Goal: Task Accomplishment & Management: Use online tool/utility

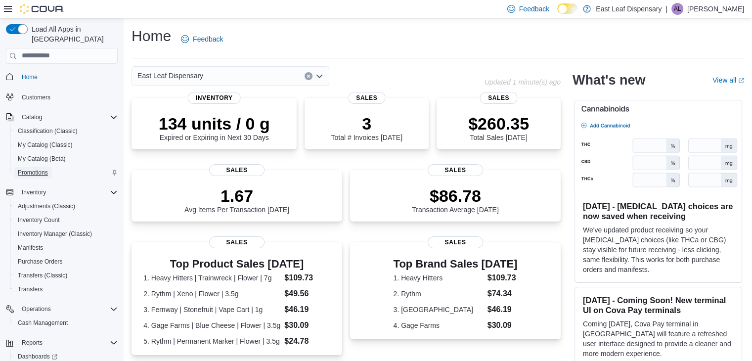
click at [40, 169] on span "Promotions" at bounding box center [33, 173] width 30 height 8
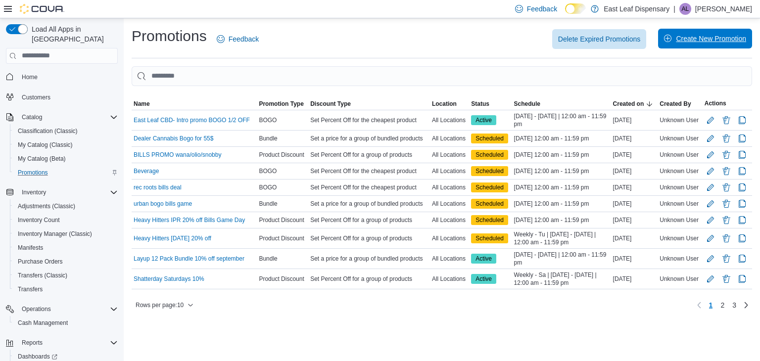
click at [678, 36] on span "Create New Promotion" at bounding box center [711, 39] width 70 height 10
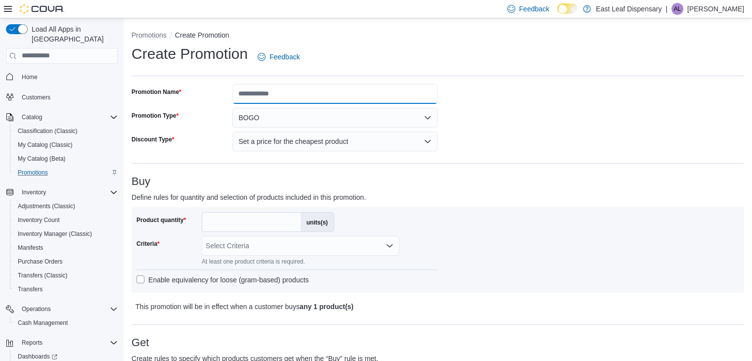
click at [275, 95] on input "Promotion Name" at bounding box center [334, 94] width 205 height 20
type input "**********"
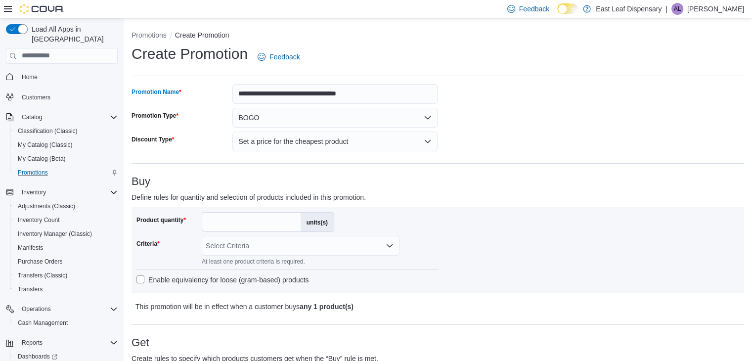
click at [277, 118] on button "BOGO" at bounding box center [334, 118] width 205 height 20
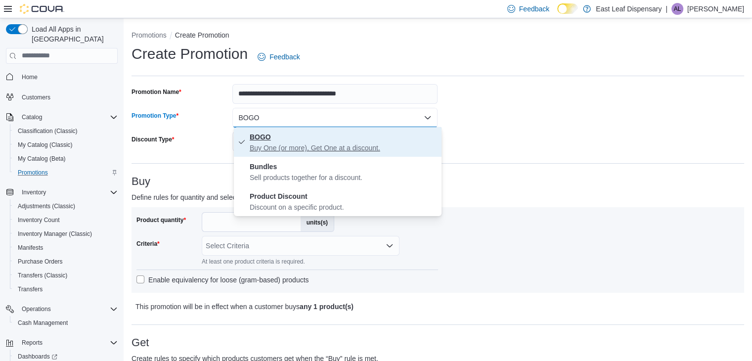
click at [299, 145] on p "Buy One (or more), Get One at a discount." at bounding box center [344, 148] width 188 height 10
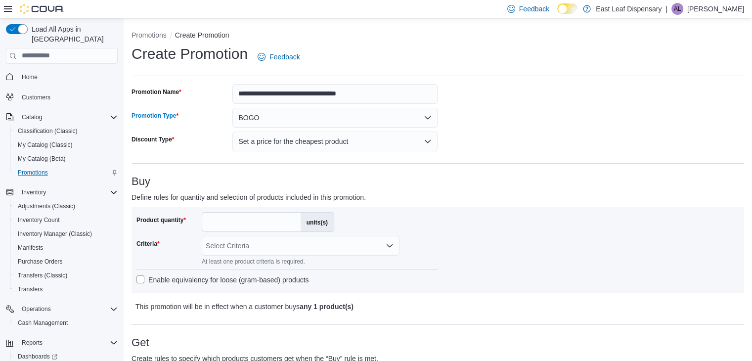
click at [474, 187] on div "Buy Define rules for quantity and selection of products included in this promot…" at bounding box center [438, 244] width 613 height 137
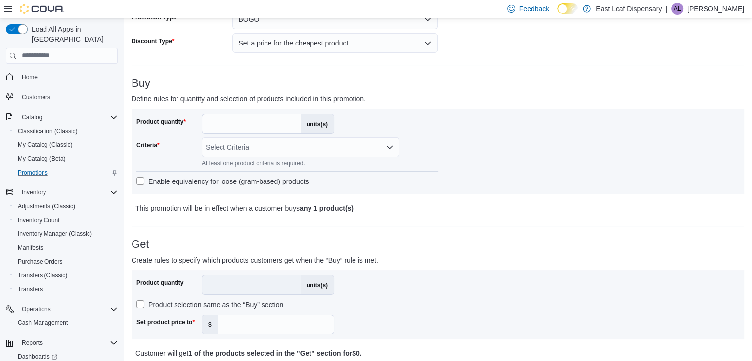
scroll to position [100, 0]
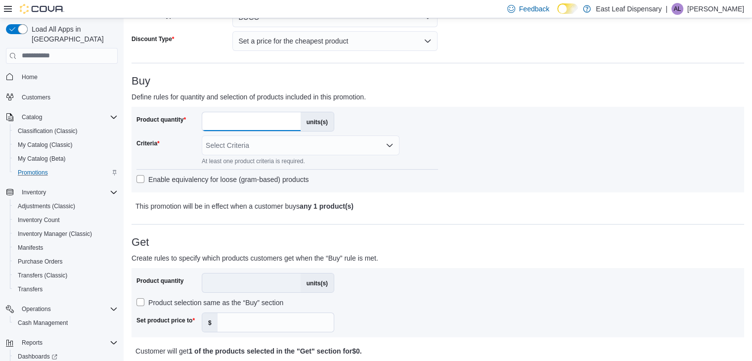
click at [247, 118] on input "*" at bounding box center [251, 121] width 98 height 19
type input "*"
click at [263, 143] on div "Select Criteria" at bounding box center [301, 146] width 198 height 20
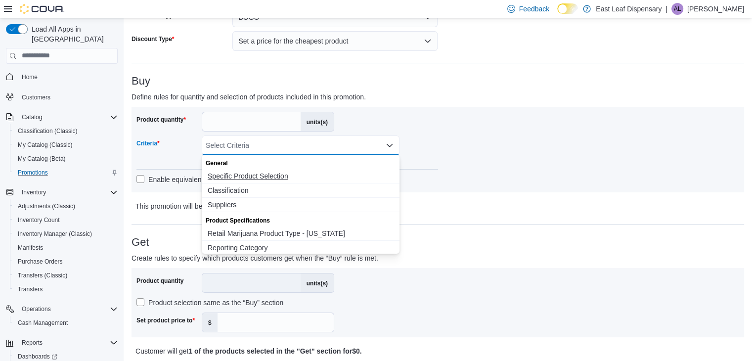
click at [261, 176] on span "Specific Product Selection" at bounding box center [301, 176] width 186 height 10
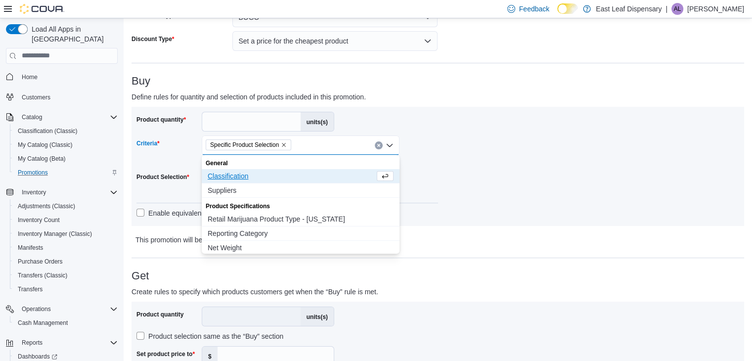
click at [489, 177] on div "Product quantity * units(s) Criteria Specific Product Selection Combo box. Sele…" at bounding box center [438, 166] width 603 height 109
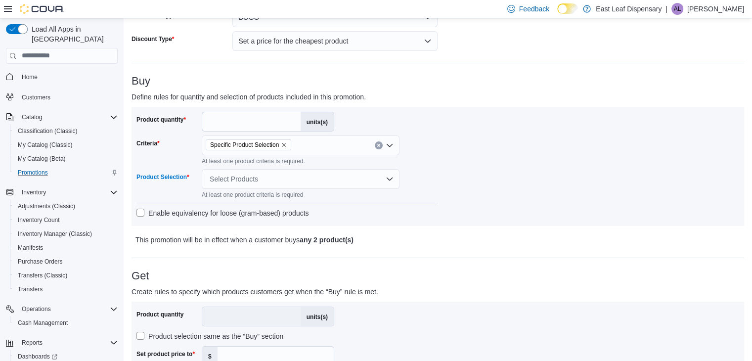
click at [297, 177] on div "Select Products" at bounding box center [301, 179] width 198 height 20
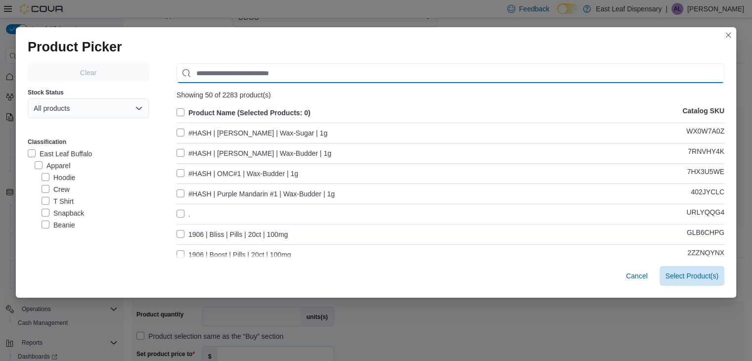
click at [294, 79] on input "Use aria labels when no actual label is in use" at bounding box center [451, 73] width 548 height 20
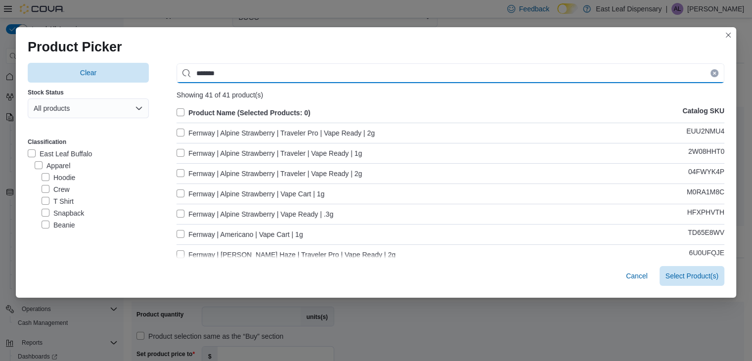
type input "*******"
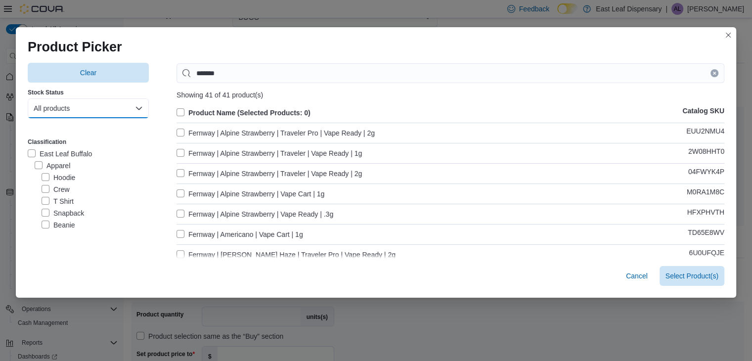
click at [81, 114] on button "All products" at bounding box center [88, 108] width 121 height 20
click at [84, 139] on products "In-Stock products" at bounding box center [77, 149] width 107 height 20
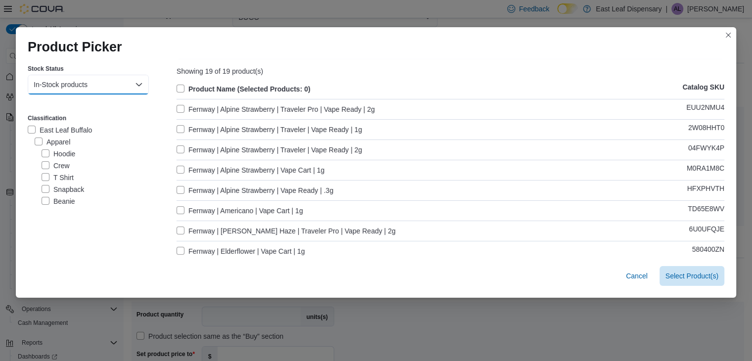
scroll to position [7, 0]
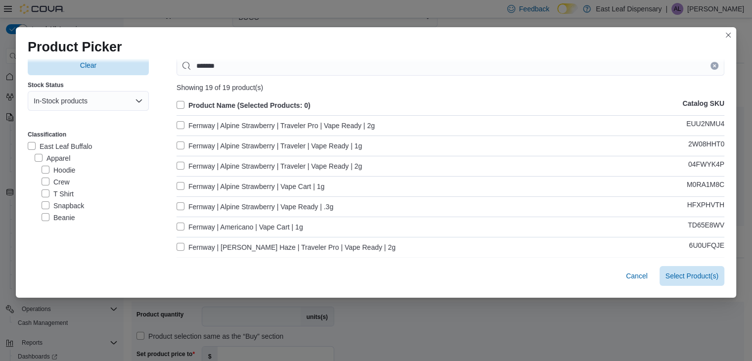
click at [178, 103] on label "Product Name (Selected Products: 0)" at bounding box center [244, 105] width 134 height 12
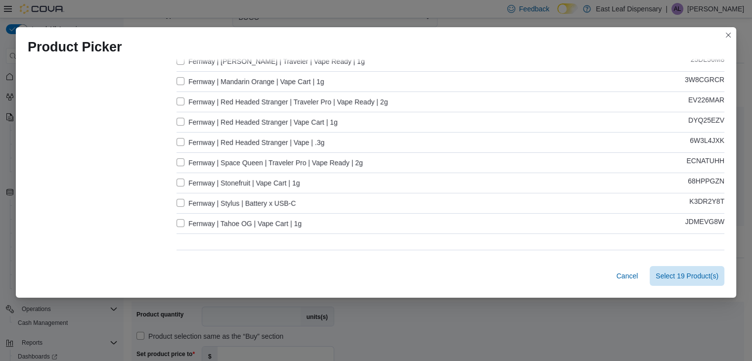
scroll to position [275, 0]
click at [177, 223] on label "Fernway | Tahoe OG | Vape Cart | 1g" at bounding box center [239, 223] width 125 height 12
click at [219, 204] on label "Fernway | Stylus | Battery x USB-C" at bounding box center [236, 203] width 119 height 12
click at [207, 223] on label "Fernway | Tahoe OG | Vape Cart | 1g" at bounding box center [239, 223] width 125 height 12
click at [284, 138] on label "Fernway | Red Headed Stranger | Vape | .3g" at bounding box center [251, 142] width 148 height 12
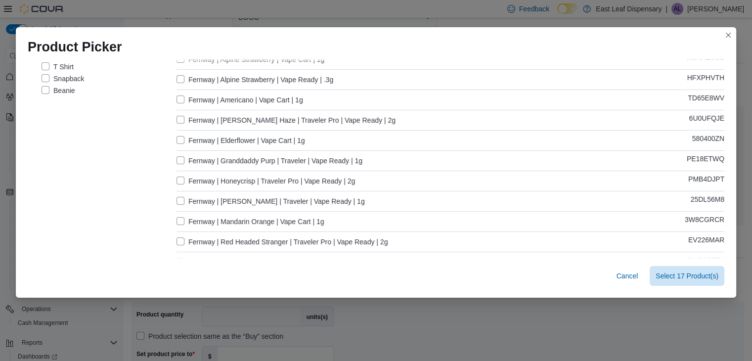
scroll to position [101, 0]
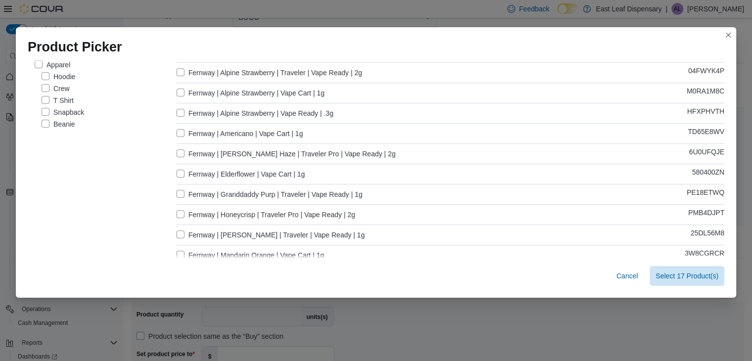
click at [290, 115] on label "Fernway | Alpine Strawberry | Vape Ready | .3g" at bounding box center [255, 113] width 157 height 12
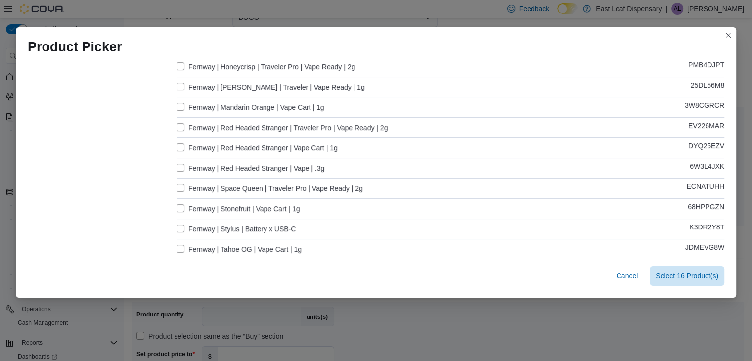
scroll to position [249, 0]
click at [682, 276] on span "Select 16 Product(s)" at bounding box center [687, 276] width 63 height 10
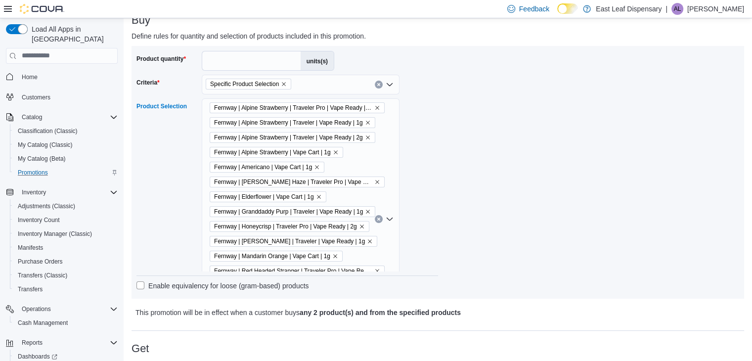
scroll to position [0, 0]
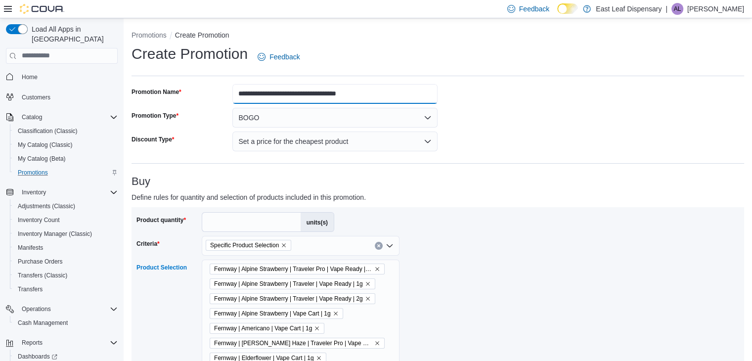
click at [286, 95] on input "**********" at bounding box center [334, 94] width 205 height 20
type input "**********"
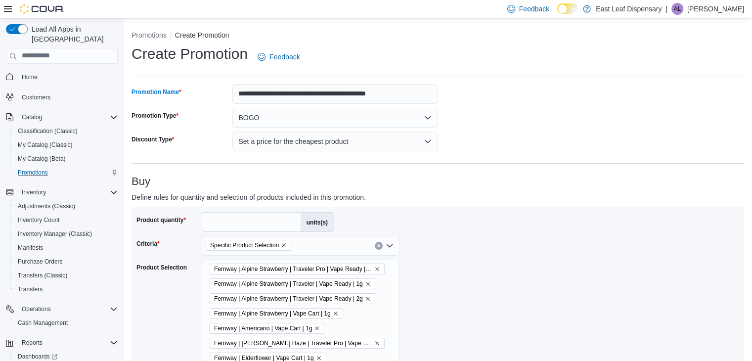
click at [493, 197] on p "Define rules for quantity and selection of products included in this promotion." at bounding box center [361, 197] width 459 height 12
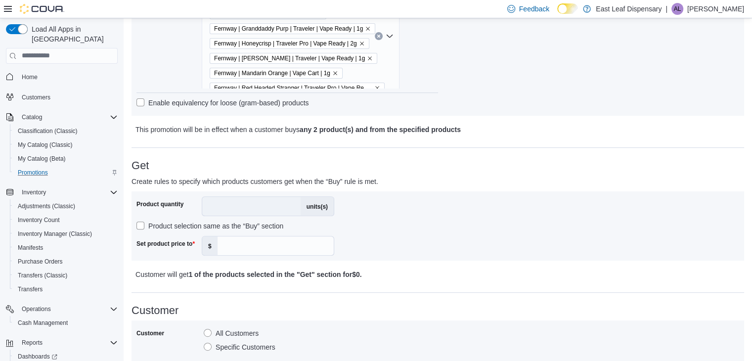
scroll to position [346, 0]
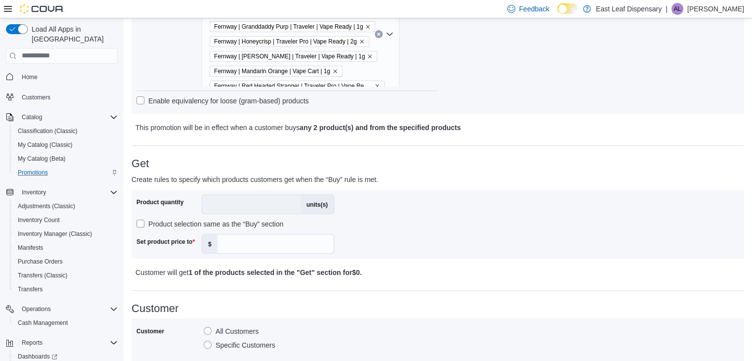
click at [166, 225] on label "Product selection same as the “Buy” section" at bounding box center [210, 224] width 147 height 12
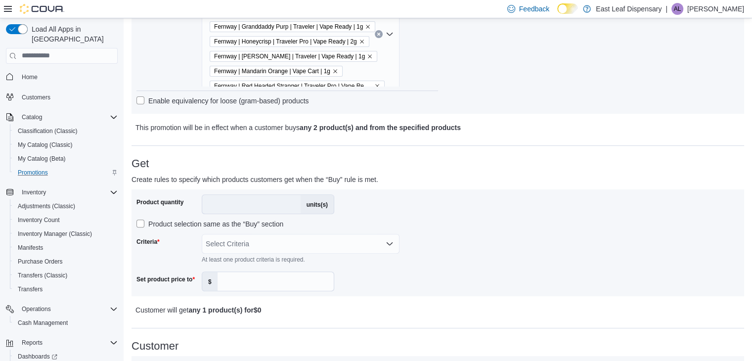
click at [226, 244] on div "Select Criteria" at bounding box center [301, 244] width 198 height 20
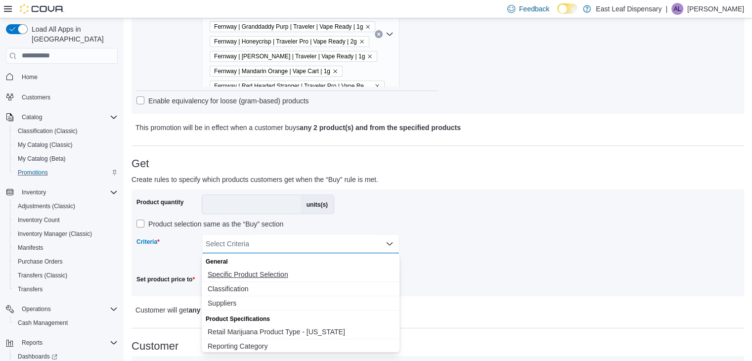
click at [239, 274] on span "Specific Product Selection" at bounding box center [301, 275] width 186 height 10
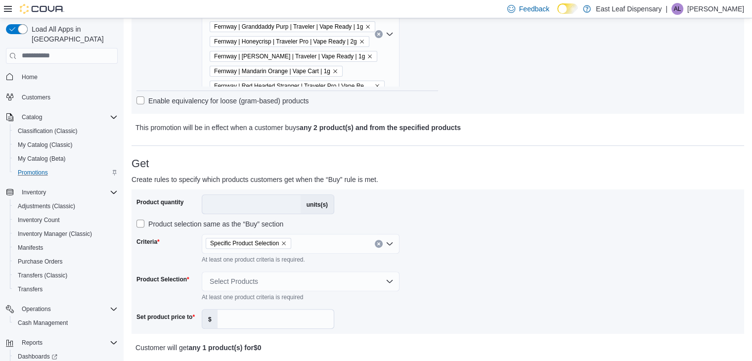
click at [457, 274] on div "Product quantity * units(s) Product selection same as the “Buy” section Criteri…" at bounding box center [438, 261] width 603 height 135
click at [295, 280] on div "Select Products" at bounding box center [301, 282] width 198 height 20
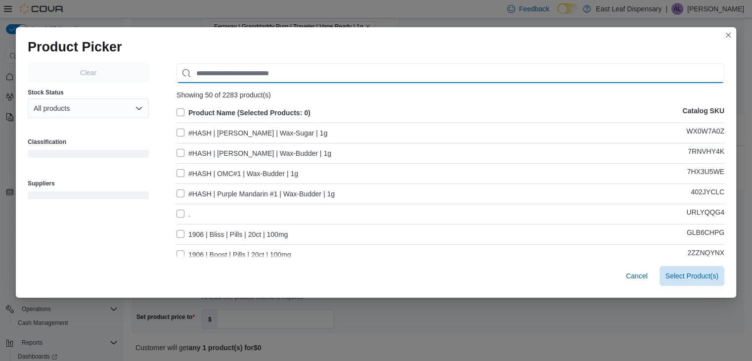
click at [299, 72] on input "Use aria labels when no actual label is in use" at bounding box center [451, 73] width 548 height 20
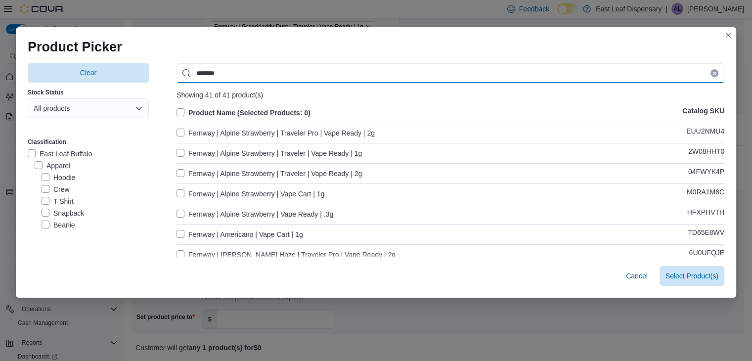
type input "*******"
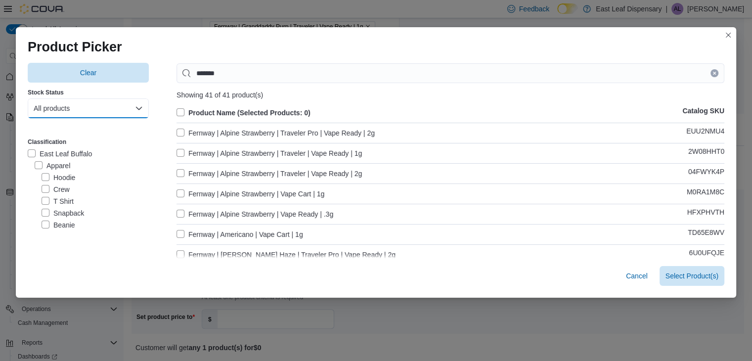
click at [79, 112] on button "All products" at bounding box center [88, 108] width 121 height 20
click at [74, 150] on span "In-Stock products" at bounding box center [83, 149] width 87 height 12
click at [320, 193] on label "Fernway | Alpine Strawberry | Vape Cart | 1g" at bounding box center [251, 194] width 148 height 12
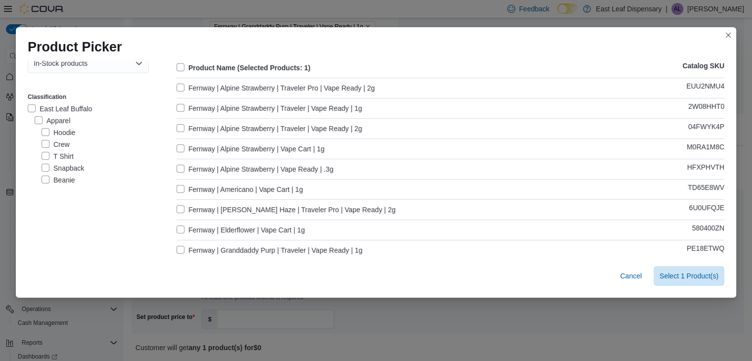
click at [289, 188] on label "Fernway | Americano | Vape Cart | 1g" at bounding box center [240, 189] width 127 height 12
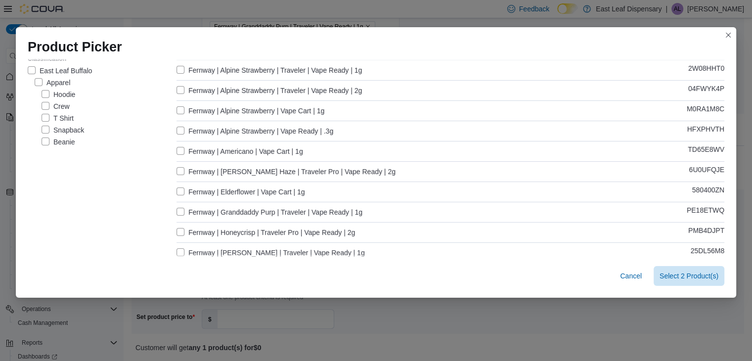
click at [278, 190] on label "Fernway | Elderflower | Vape Cart | 1g" at bounding box center [241, 192] width 129 height 12
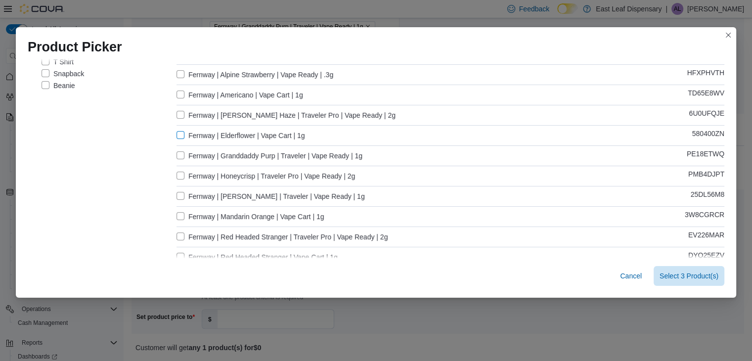
scroll to position [140, 0]
click at [289, 217] on label "Fernway | Mandarin Orange | Vape Cart | 1g" at bounding box center [250, 216] width 147 height 12
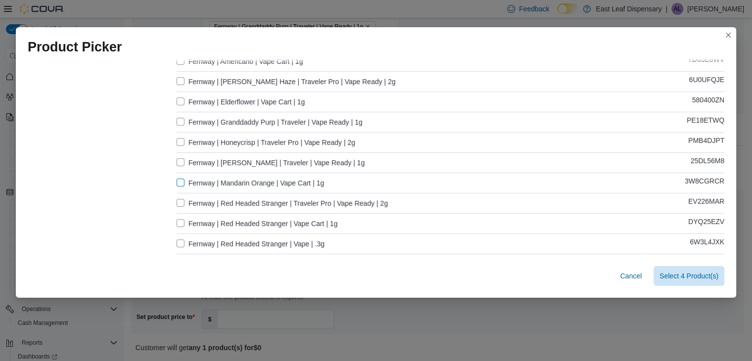
scroll to position [174, 0]
click at [312, 224] on label "Fernway | Red Headed Stranger | Vape Cart | 1g" at bounding box center [257, 223] width 161 height 12
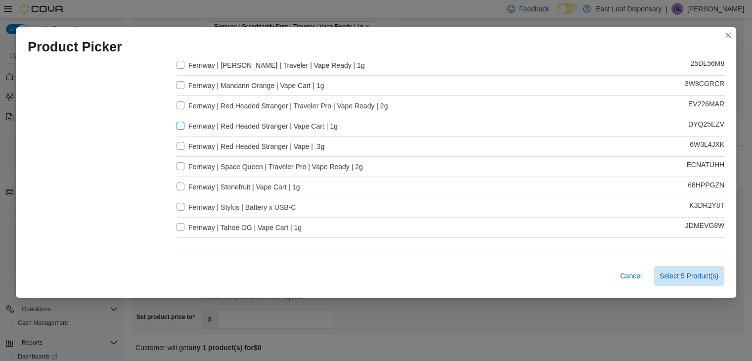
scroll to position [271, 0]
click at [286, 189] on label "Fernway | Stonefruit | Vape Cart | 1g" at bounding box center [238, 187] width 123 height 12
click at [292, 228] on label "Fernway | Tahoe OG | Vape Cart | 1g" at bounding box center [239, 227] width 125 height 12
click at [677, 270] on span "Select 7 Product(s)" at bounding box center [689, 276] width 59 height 20
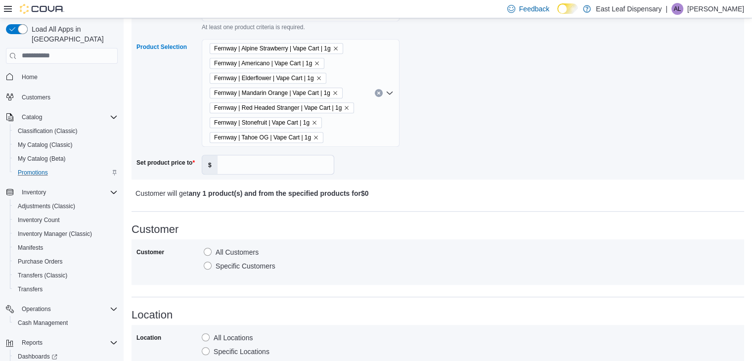
scroll to position [580, 0]
click at [247, 163] on input "Set product price to" at bounding box center [276, 163] width 116 height 19
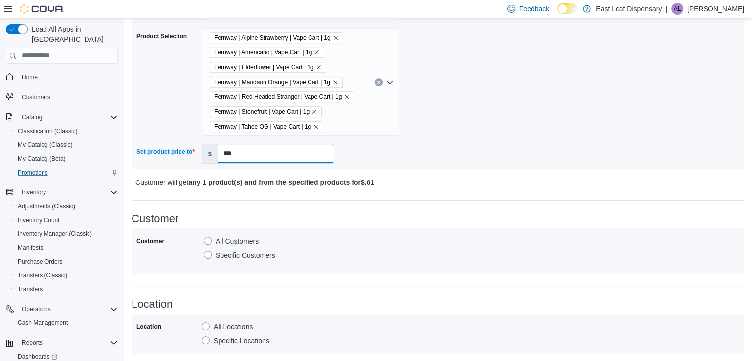
type input "***"
click at [472, 159] on div "Product quantity * units(s) Product selection same as the “Buy” section Criteri…" at bounding box center [438, 62] width 603 height 203
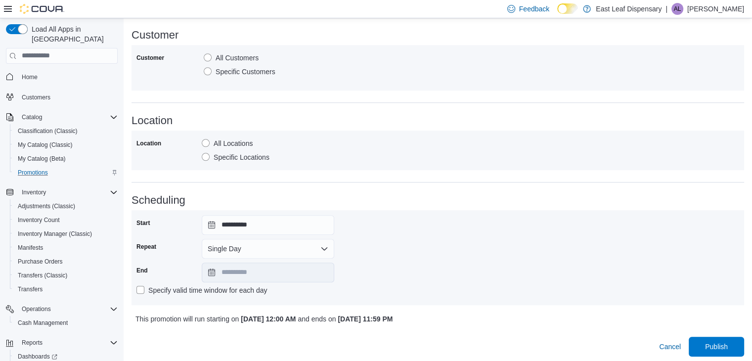
scroll to position [766, 0]
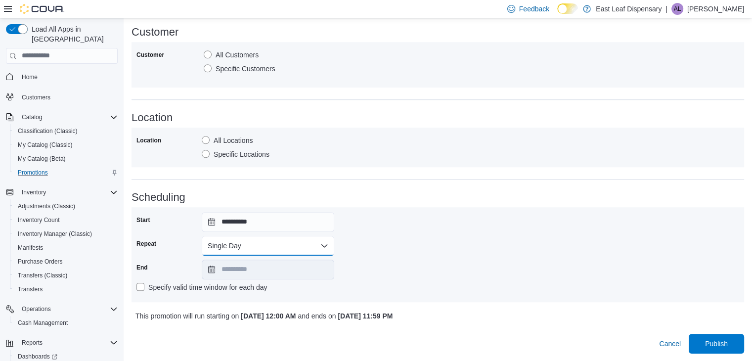
click at [218, 251] on button "Single Day" at bounding box center [268, 246] width 133 height 20
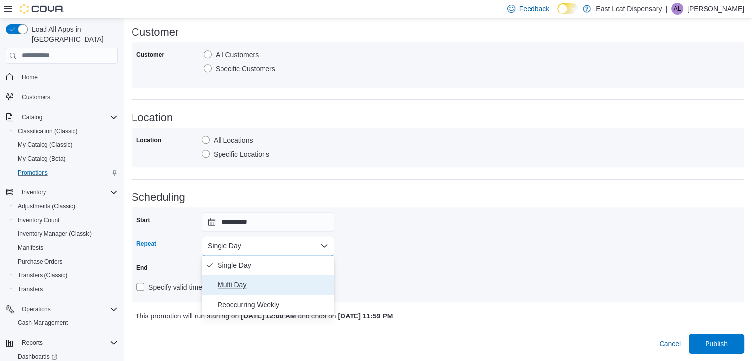
click at [243, 286] on span "Multi Day" at bounding box center [274, 285] width 113 height 12
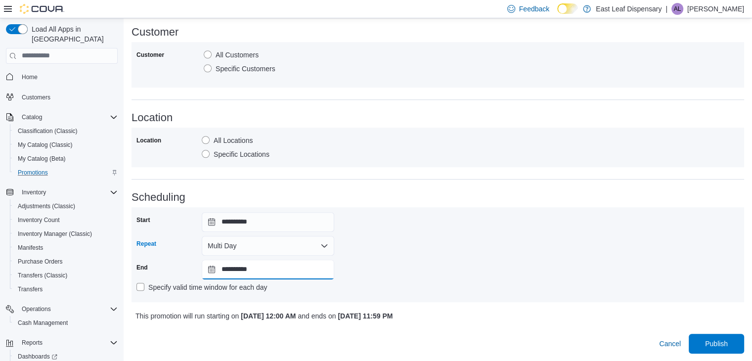
click at [208, 271] on input "**********" at bounding box center [268, 270] width 133 height 20
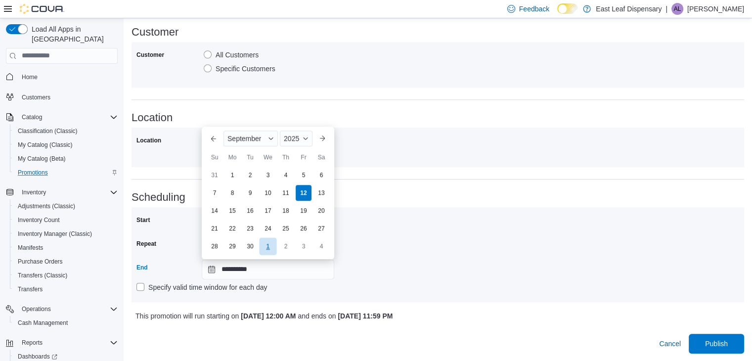
click at [263, 246] on div "1" at bounding box center [267, 246] width 17 height 17
type input "**********"
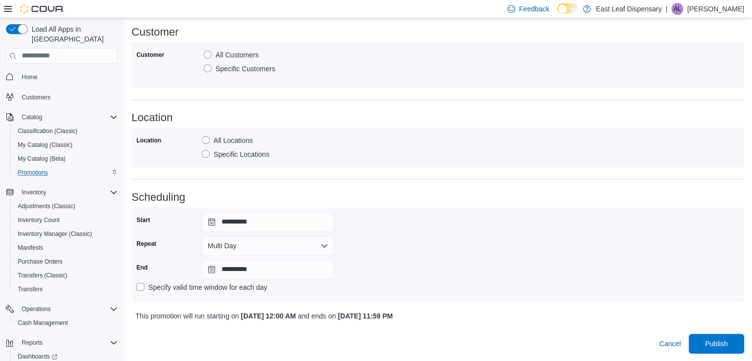
click at [466, 286] on div "Specify valid time window for each day" at bounding box center [438, 287] width 603 height 12
click at [726, 344] on span "Publish" at bounding box center [716, 343] width 23 height 10
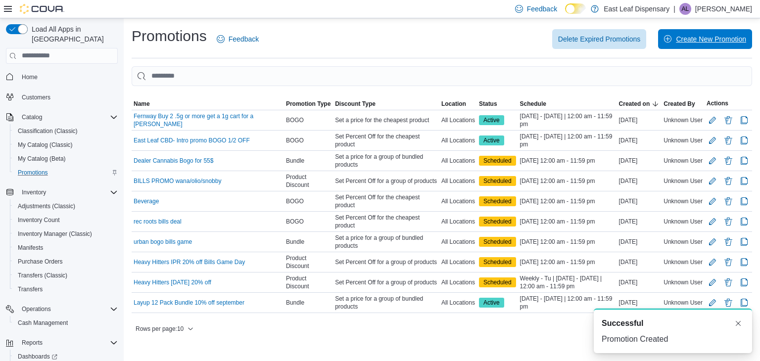
click at [702, 39] on span "Create New Promotion" at bounding box center [711, 39] width 70 height 10
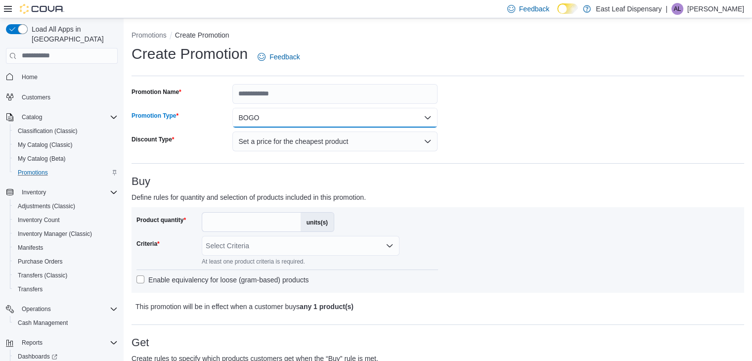
click at [348, 124] on button "BOGO" at bounding box center [334, 118] width 205 height 20
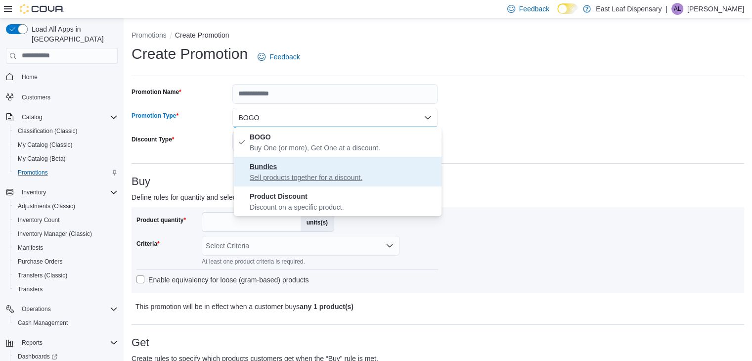
click at [368, 179] on p "Sell products together for a discount." at bounding box center [344, 178] width 188 height 10
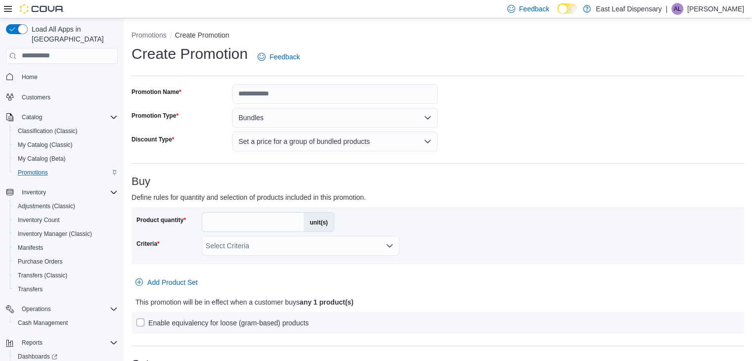
click at [368, 179] on h3 "Buy" at bounding box center [438, 182] width 613 height 12
click at [380, 117] on button "Bundles" at bounding box center [334, 118] width 205 height 20
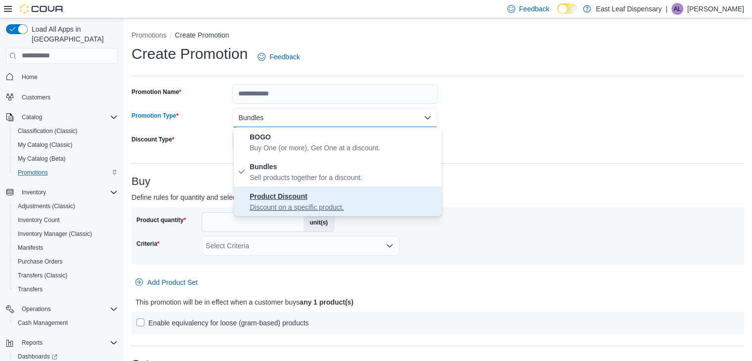
click at [324, 200] on span "Product Discount Discount on a specific product." at bounding box center [344, 201] width 188 height 22
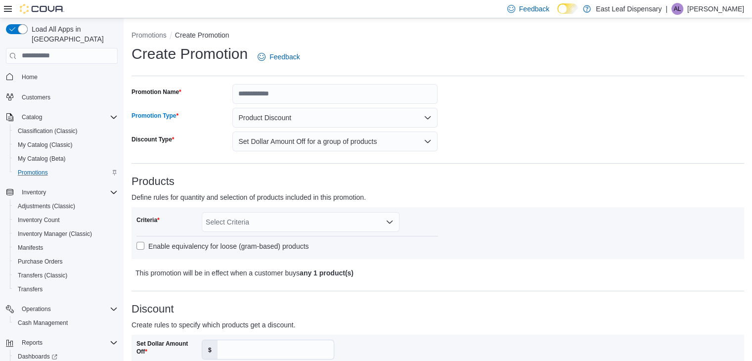
click at [444, 216] on div "Criteria Select Criteria Enable equivalency for loose (gram-based) products" at bounding box center [438, 233] width 603 height 42
click at [400, 142] on button "Set Dollar Amount Off for a group of products" at bounding box center [334, 142] width 205 height 20
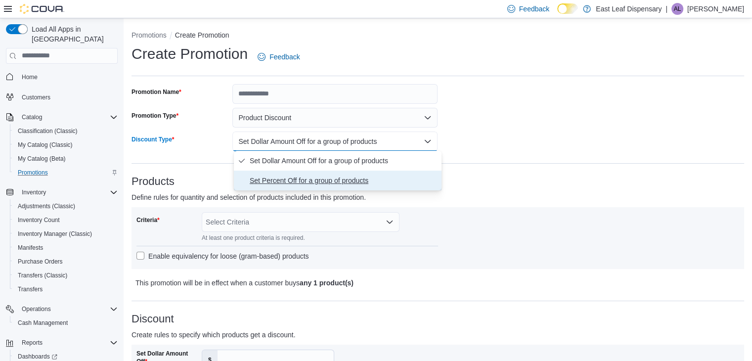
click at [343, 177] on span "Set Percent Off for a group of products" at bounding box center [344, 181] width 188 height 12
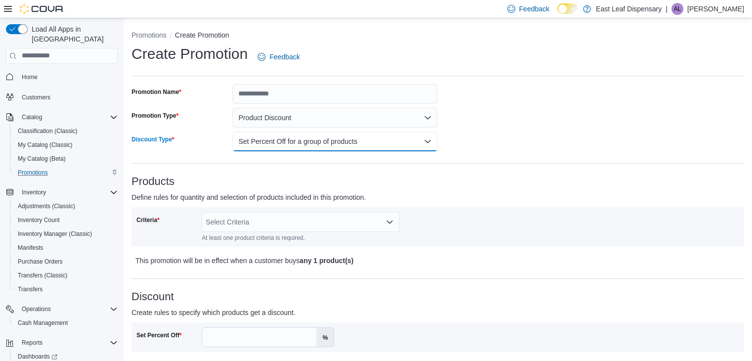
click at [312, 139] on button "Set Percent Off for a group of products" at bounding box center [334, 142] width 205 height 20
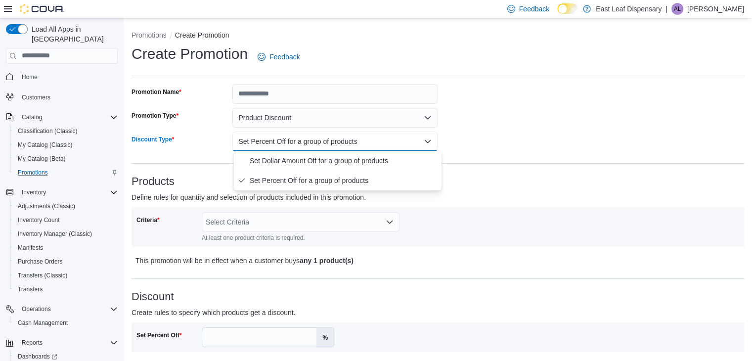
click at [312, 139] on button "Set Percent Off for a group of products" at bounding box center [334, 142] width 205 height 20
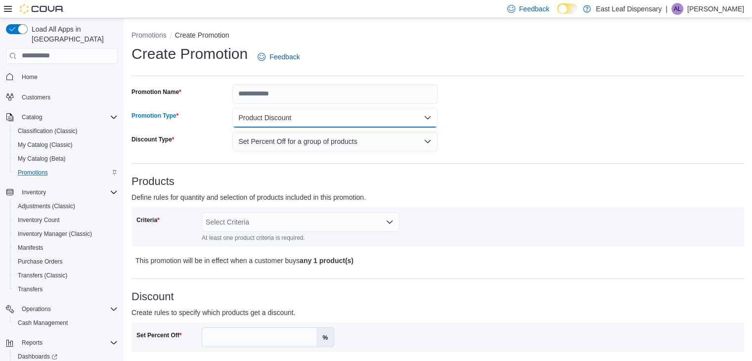
click at [327, 119] on button "Product Discount" at bounding box center [334, 118] width 205 height 20
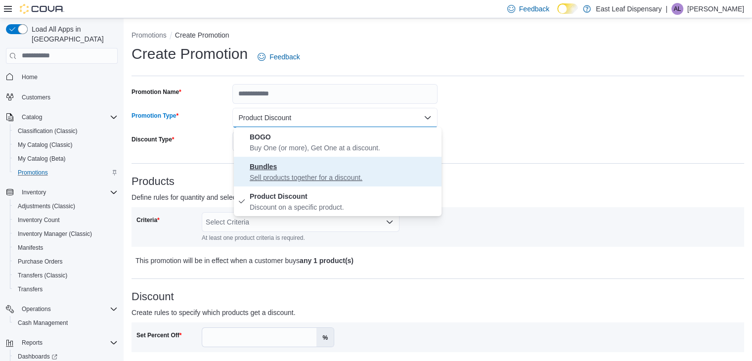
click at [297, 168] on span "Bundles Sell products together for a discount." at bounding box center [344, 172] width 188 height 22
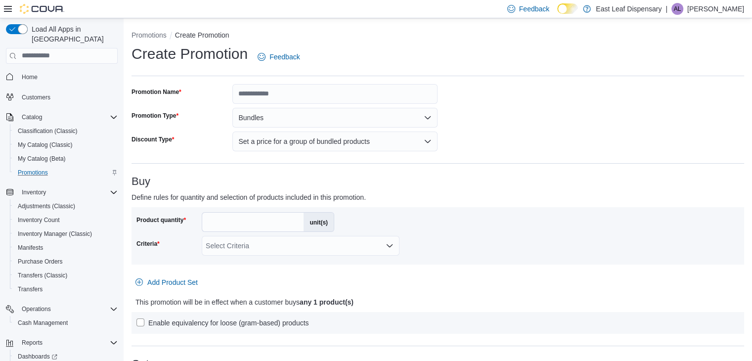
click at [414, 236] on div "Product quantity * unit(s) Criteria Select Criteria" at bounding box center [438, 235] width 603 height 47
click at [283, 215] on input "*" at bounding box center [252, 222] width 101 height 19
type input "*"
click at [522, 283] on div "Product quantity * unit(s) Criteria Select Criteria Add Product Set This promot…" at bounding box center [438, 270] width 613 height 127
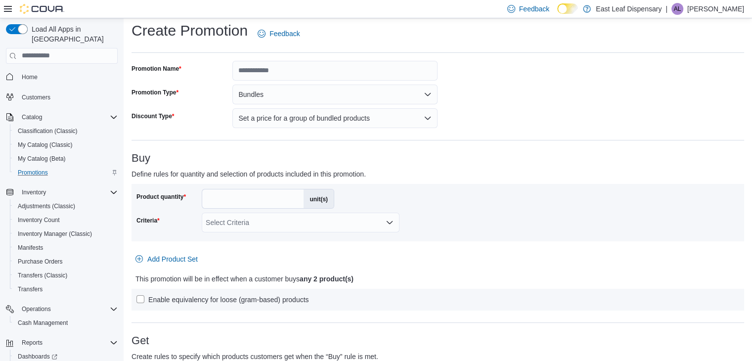
scroll to position [26, 0]
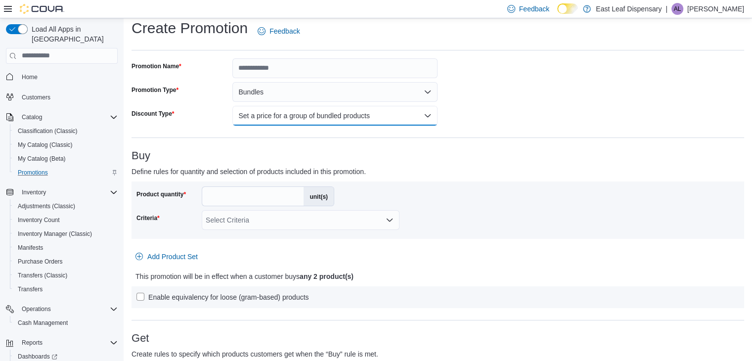
click at [402, 118] on button "Set a price for a group of bundled products" at bounding box center [334, 116] width 205 height 20
click at [433, 167] on p "Define rules for quantity and selection of products included in this promotion." at bounding box center [361, 172] width 459 height 12
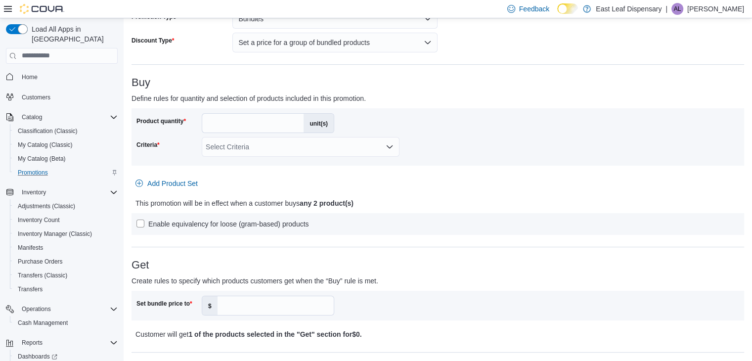
scroll to position [98, 0]
click at [272, 145] on div "Select Criteria" at bounding box center [301, 147] width 198 height 20
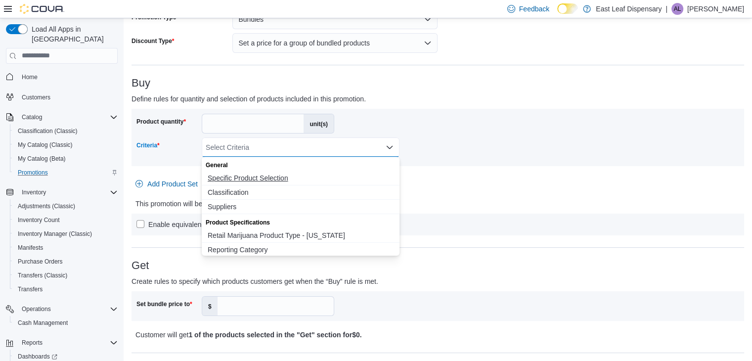
click at [244, 175] on span "Specific Product Selection" at bounding box center [301, 178] width 186 height 10
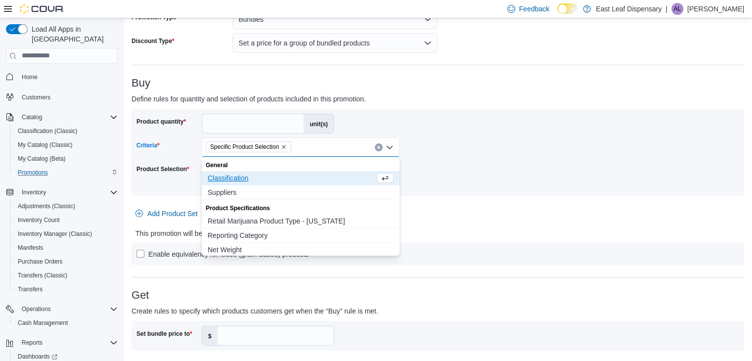
click at [499, 206] on div "Product quantity * unit(s) Criteria Specific Product Selection Combo box. Selec…" at bounding box center [438, 187] width 613 height 156
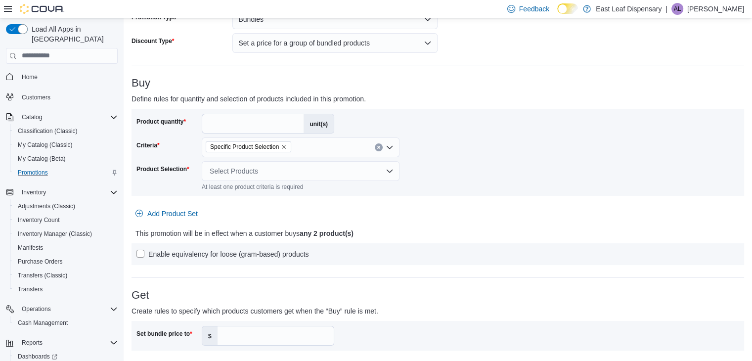
click at [332, 167] on div "Select Products" at bounding box center [301, 171] width 198 height 20
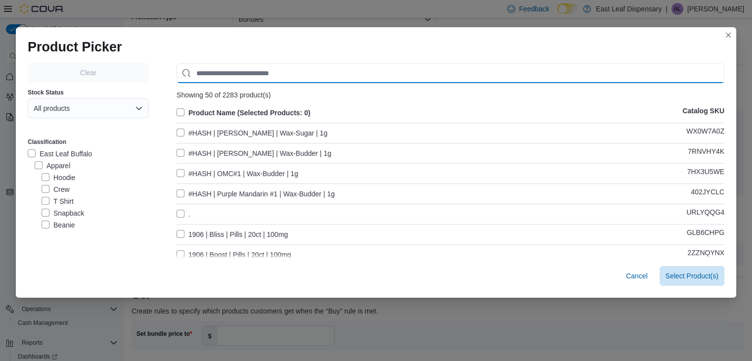
click at [246, 73] on input "Use aria labels when no actual label is in use" at bounding box center [451, 73] width 548 height 20
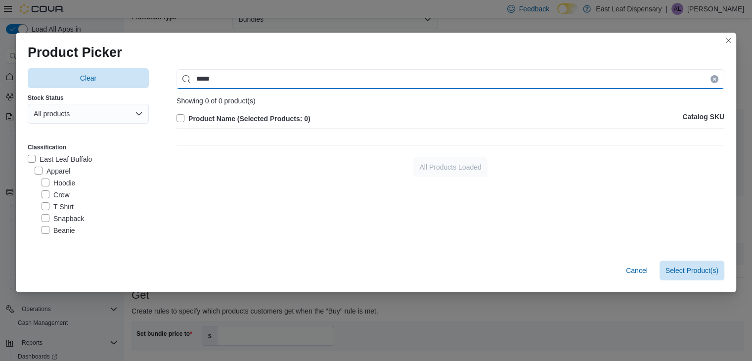
click at [269, 79] on input "*****" at bounding box center [451, 79] width 548 height 20
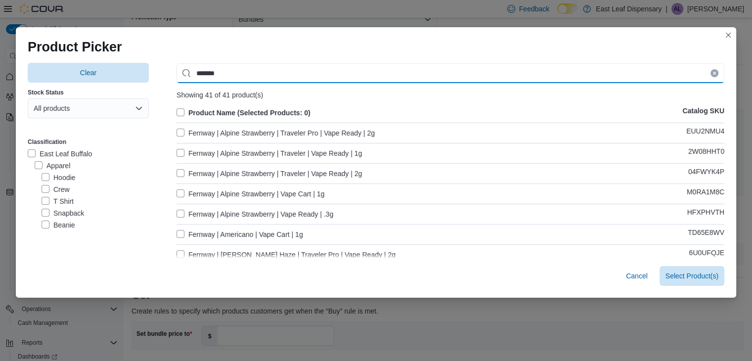
type input "*******"
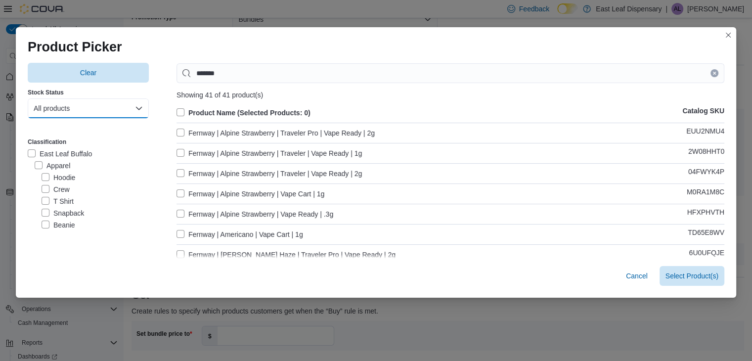
click at [85, 108] on button "All products" at bounding box center [88, 108] width 121 height 20
click at [78, 149] on span "In-Stock products" at bounding box center [83, 149] width 87 height 12
click at [213, 112] on label "Product Name (Selected Products: 0)" at bounding box center [244, 113] width 134 height 12
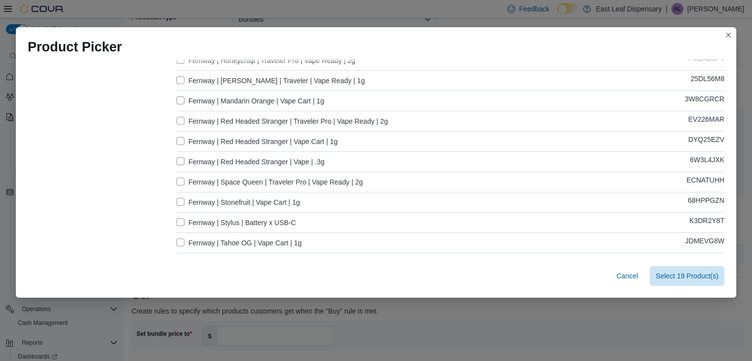
scroll to position [301, 0]
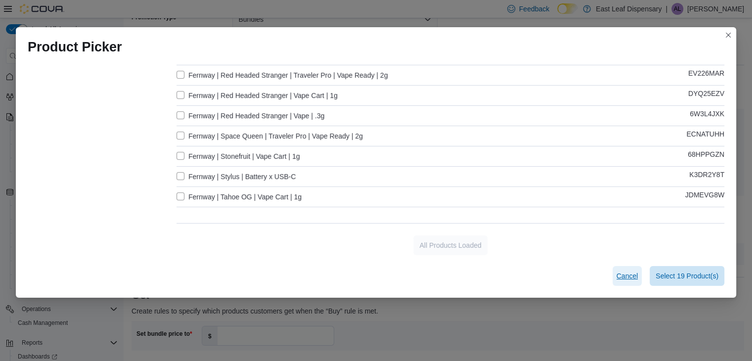
click at [632, 282] on span "Cancel" at bounding box center [628, 276] width 22 height 20
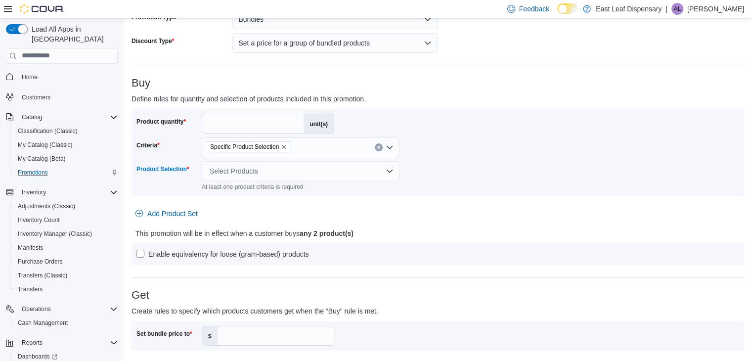
click at [518, 275] on div "**********" at bounding box center [438, 354] width 613 height 736
click at [285, 147] on icon "Remove Specific Product Selection from selection in this group" at bounding box center [284, 147] width 4 height 4
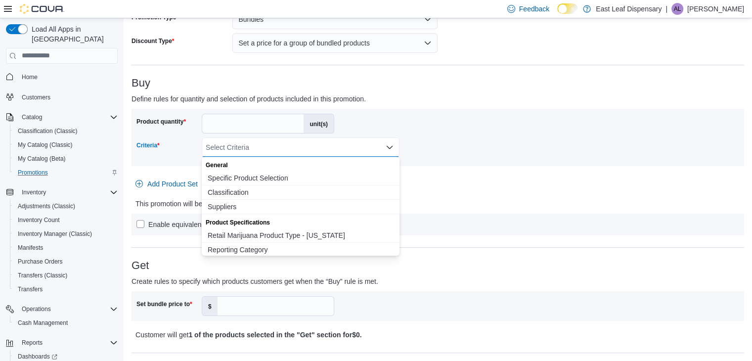
click at [484, 171] on div at bounding box center [438, 172] width 613 height 4
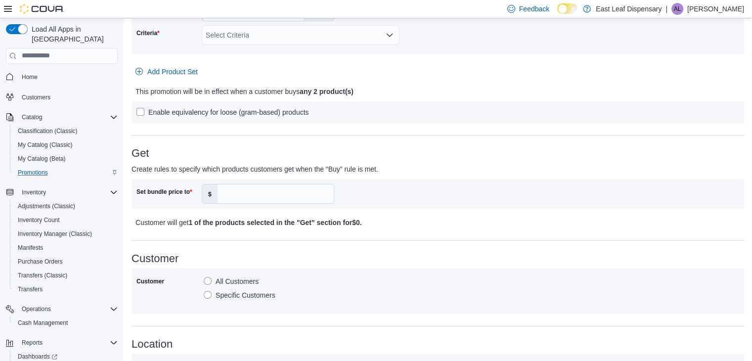
scroll to position [0, 0]
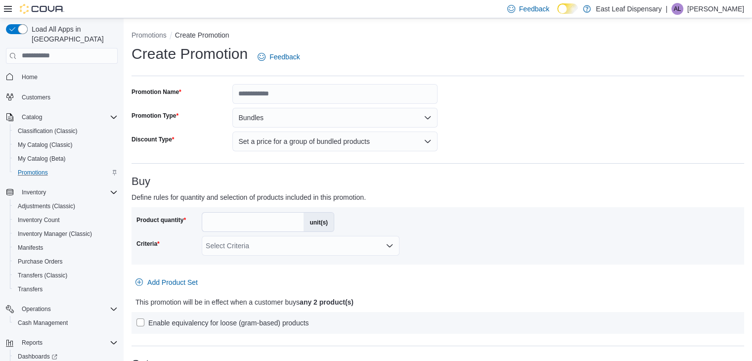
click at [530, 234] on div at bounding box center [438, 234] width 603 height 4
click at [416, 149] on button "Set a price for a group of bundled products" at bounding box center [334, 142] width 205 height 20
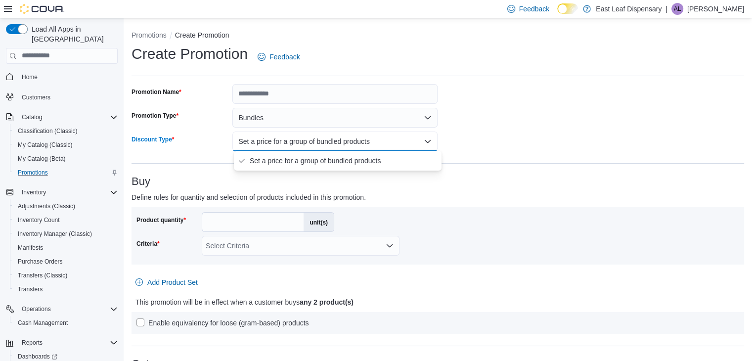
click at [436, 196] on p "Define rules for quantity and selection of products included in this promotion." at bounding box center [361, 197] width 459 height 12
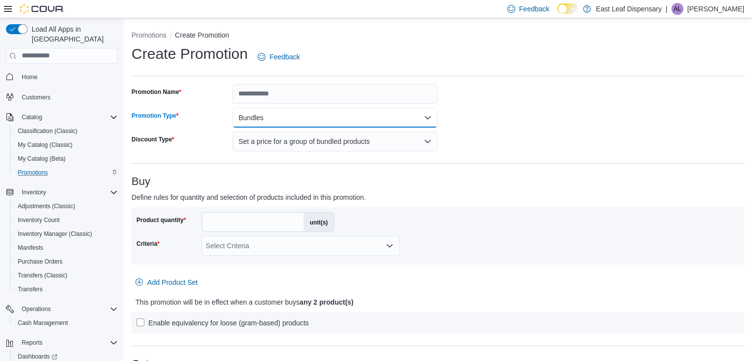
click at [412, 124] on button "Bundles" at bounding box center [334, 118] width 205 height 20
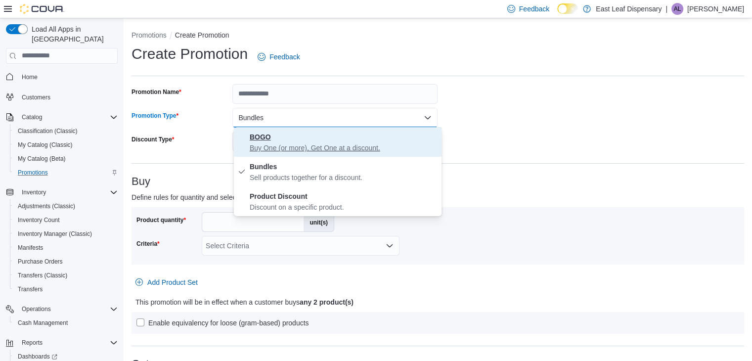
click at [363, 141] on span "BOGO Buy One (or more), Get One at a discount." at bounding box center [344, 142] width 188 height 22
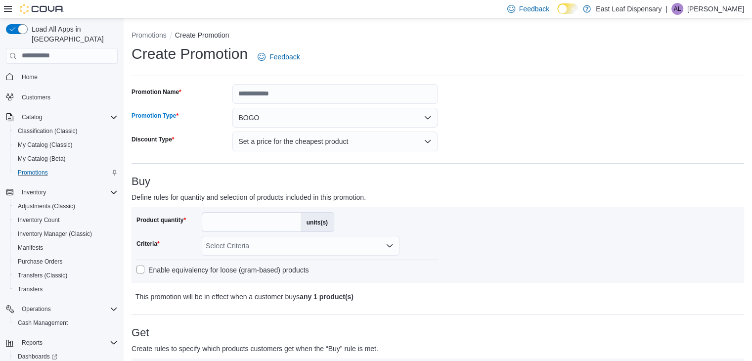
click at [443, 187] on div "Buy Define rules for quantity and selection of products included in this promot…" at bounding box center [438, 239] width 613 height 127
click at [284, 215] on input "*" at bounding box center [251, 222] width 98 height 19
click at [388, 196] on p "Define rules for quantity and selection of products included in this promotion." at bounding box center [361, 197] width 459 height 12
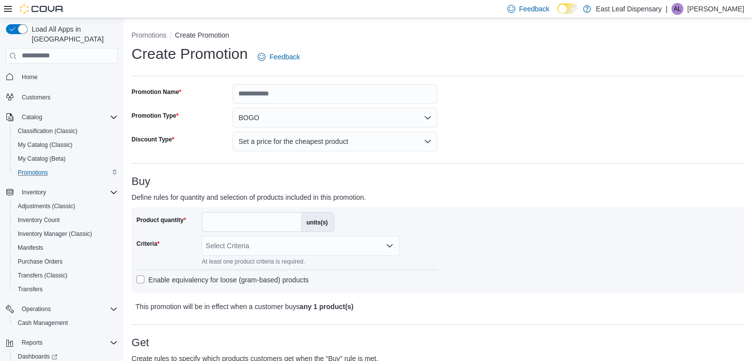
click at [315, 219] on label "units(s)" at bounding box center [317, 222] width 33 height 19
click at [301, 219] on input "*" at bounding box center [251, 222] width 98 height 19
click at [348, 148] on button "Set a price for the cheapest product" at bounding box center [334, 142] width 205 height 20
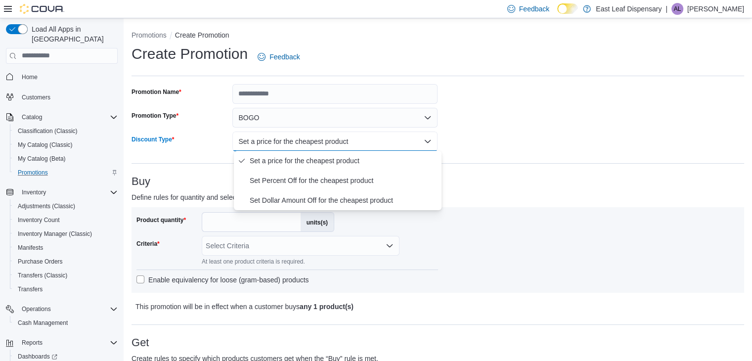
click at [486, 207] on div "Product quantity * units(s) Criteria Select Criteria At least one product crite…" at bounding box center [438, 250] width 613 height 86
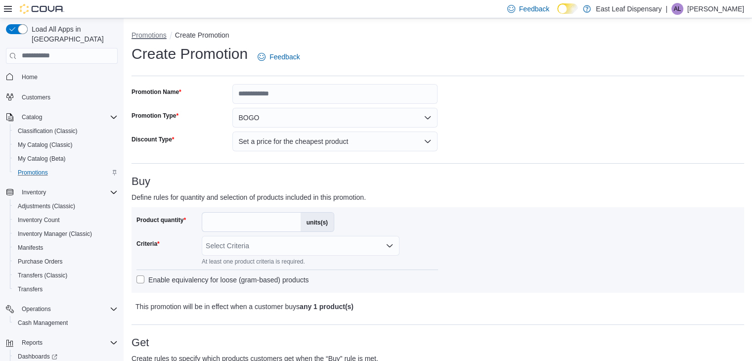
click at [141, 34] on button "Promotions" at bounding box center [149, 35] width 35 height 8
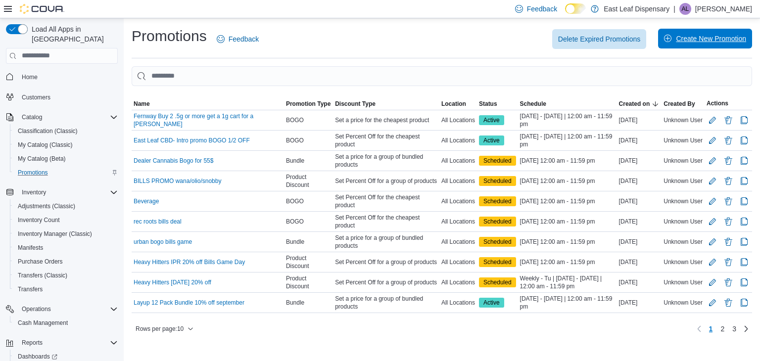
click at [703, 29] on span "Create New Promotion" at bounding box center [705, 39] width 82 height 20
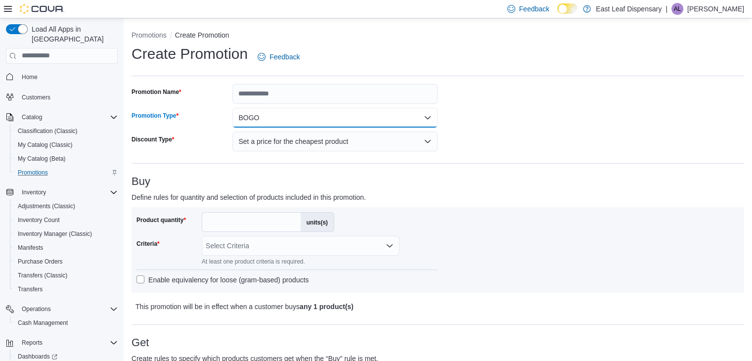
click at [312, 113] on button "BOGO" at bounding box center [334, 118] width 205 height 20
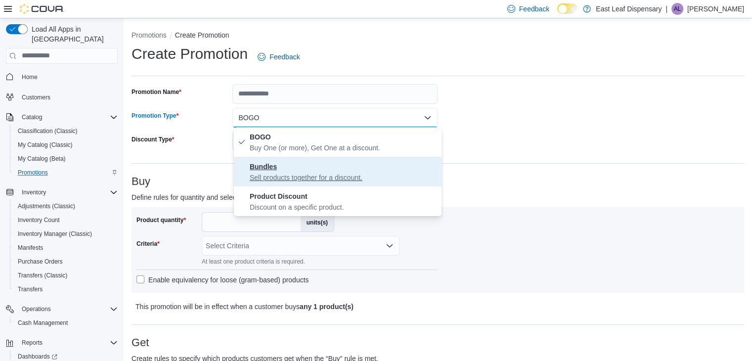
click at [322, 180] on p "Sell products together for a discount." at bounding box center [344, 178] width 188 height 10
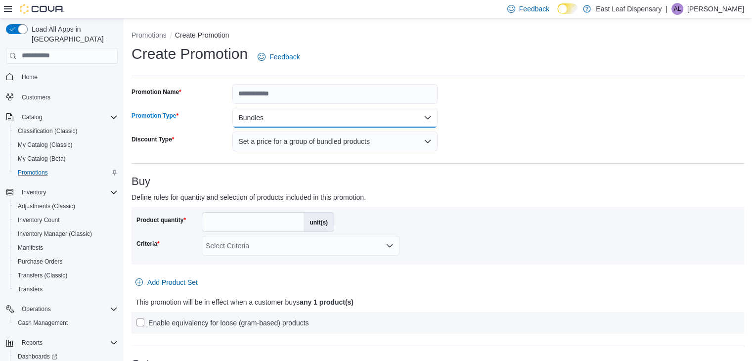
click at [333, 121] on button "Bundles" at bounding box center [334, 118] width 205 height 20
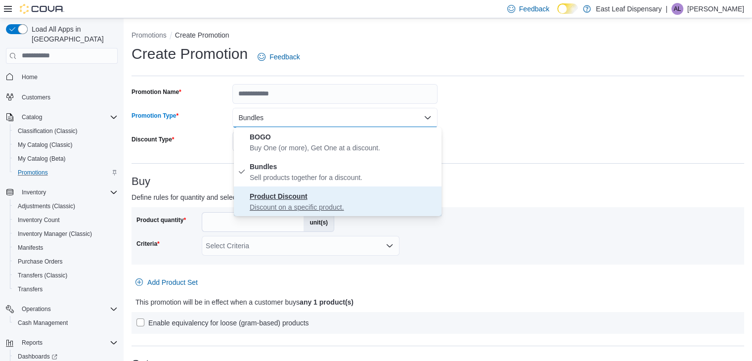
click at [310, 202] on span "Product Discount Discount on a specific product." at bounding box center [344, 201] width 188 height 22
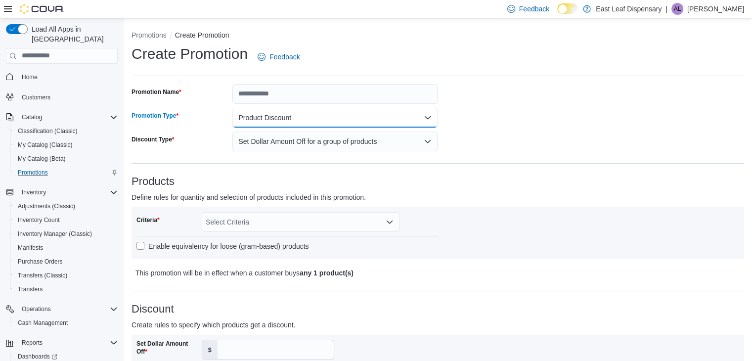
click at [327, 121] on button "Product Discount" at bounding box center [334, 118] width 205 height 20
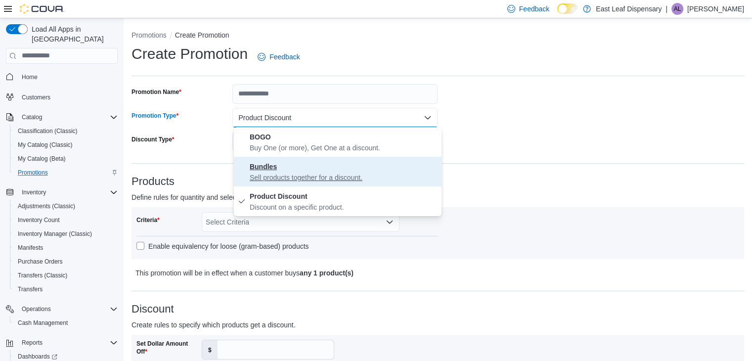
click at [315, 167] on span "Bundles Sell products together for a discount." at bounding box center [344, 172] width 188 height 22
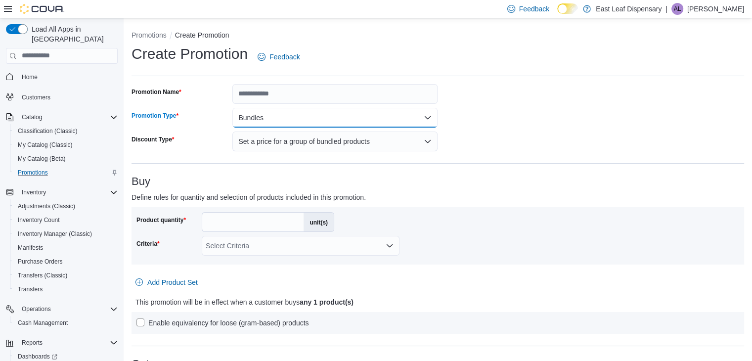
click at [297, 115] on button "Bundles" at bounding box center [334, 118] width 205 height 20
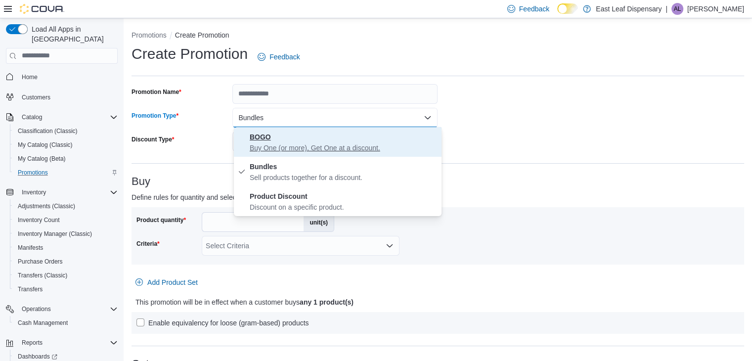
click at [278, 137] on span "BOGO Buy One (or more), Get One at a discount." at bounding box center [344, 142] width 188 height 22
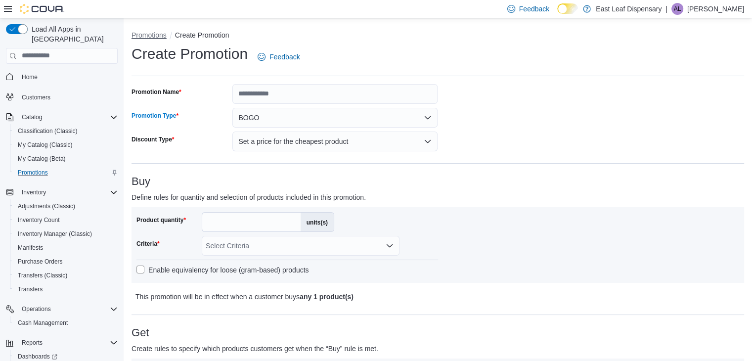
click at [150, 33] on button "Promotions" at bounding box center [149, 35] width 35 height 8
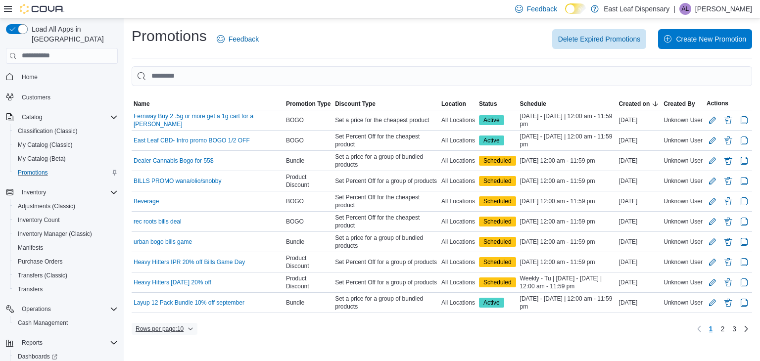
click at [165, 325] on span "Rows per page : 10" at bounding box center [160, 329] width 48 height 8
click at [186, 266] on span "25 rows" at bounding box center [178, 263] width 32 height 8
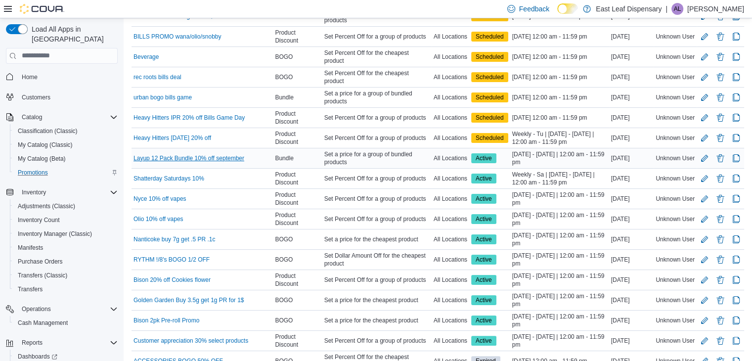
scroll to position [146, 0]
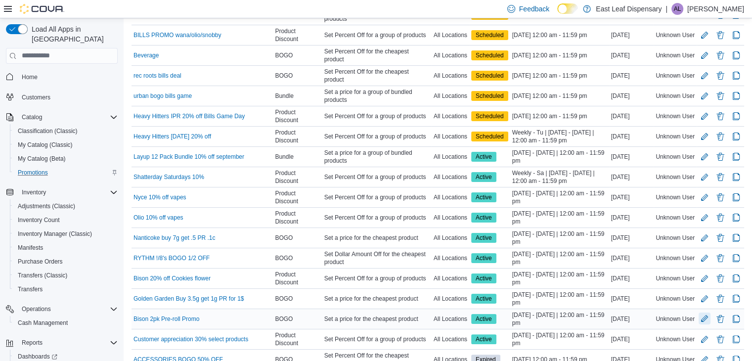
click at [711, 313] on button "Edit Promotion" at bounding box center [705, 319] width 12 height 12
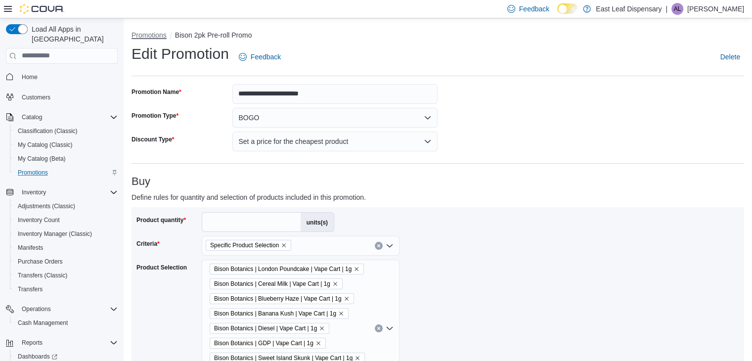
click at [160, 33] on button "Promotions" at bounding box center [149, 35] width 35 height 8
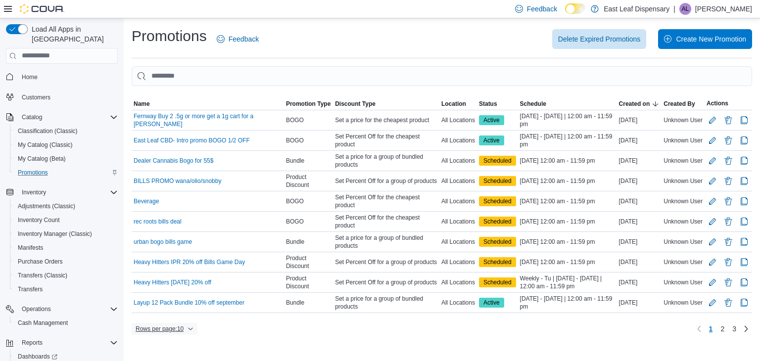
click at [172, 325] on span "Rows per page : 10" at bounding box center [160, 329] width 48 height 8
click at [182, 261] on span "25 rows" at bounding box center [178, 263] width 32 height 8
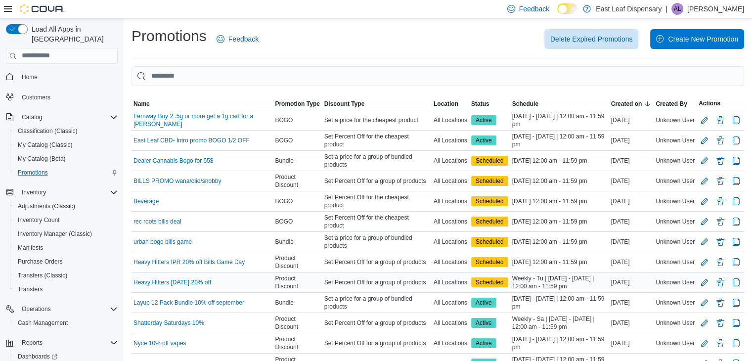
scroll to position [48, 0]
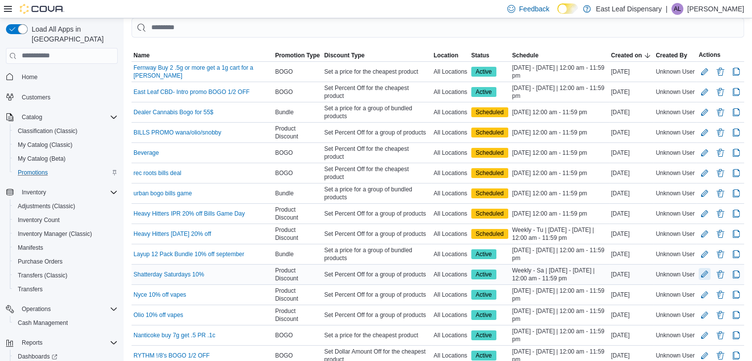
click at [711, 268] on button "Edit Promotion" at bounding box center [705, 274] width 12 height 12
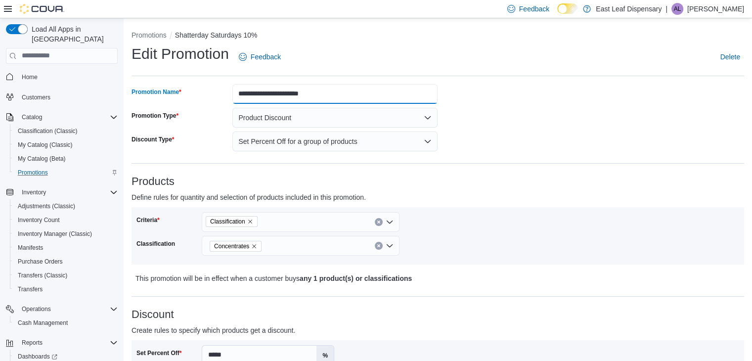
click at [307, 94] on input "**********" at bounding box center [334, 94] width 205 height 20
click at [328, 95] on input "**********" at bounding box center [334, 94] width 205 height 20
click at [347, 94] on input "**********" at bounding box center [334, 94] width 205 height 20
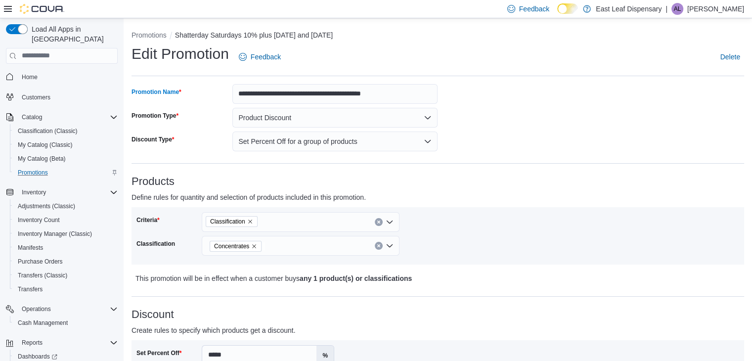
click at [395, 95] on input "**********" at bounding box center [334, 94] width 205 height 20
type input "**********"
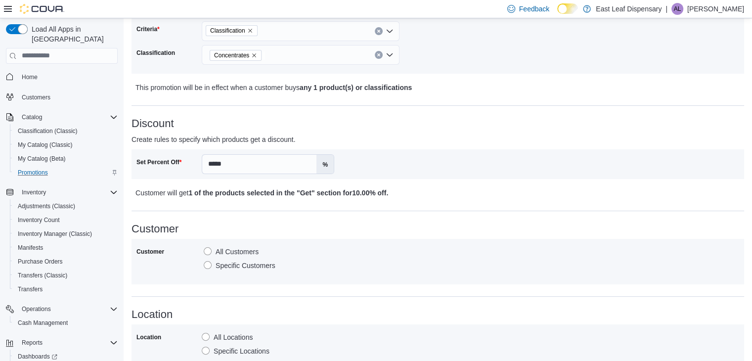
scroll to position [411, 0]
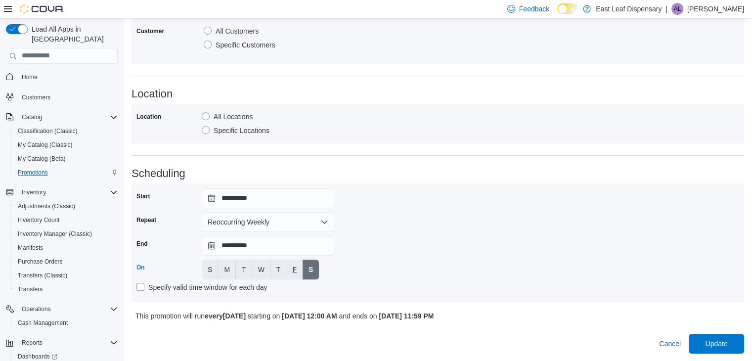
click at [293, 268] on span "F" at bounding box center [294, 270] width 4 height 10
click at [213, 268] on button "S" at bounding box center [210, 270] width 16 height 20
click at [385, 261] on div "**********" at bounding box center [438, 242] width 603 height 109
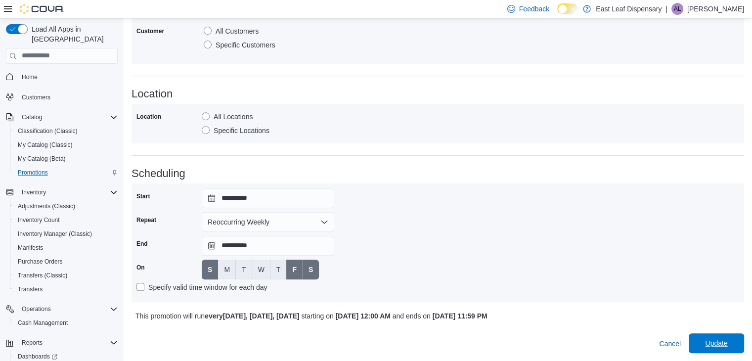
click at [715, 339] on span "Update" at bounding box center [716, 343] width 22 height 10
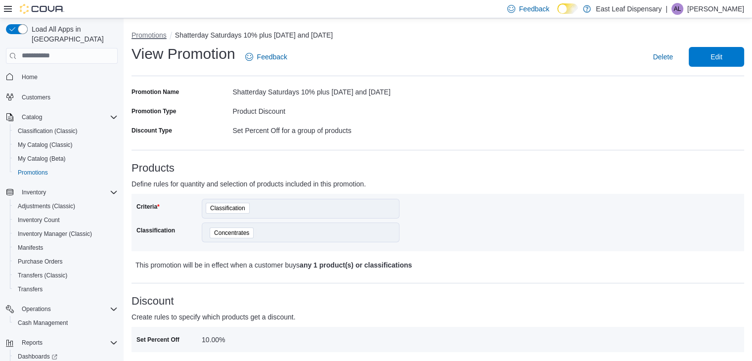
click at [164, 38] on button "Promotions" at bounding box center [149, 35] width 35 height 8
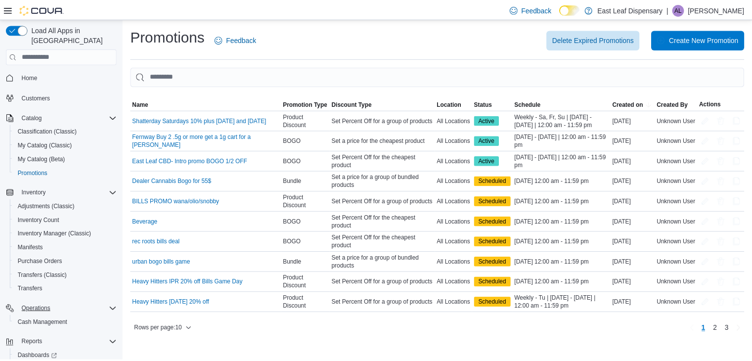
scroll to position [36, 0]
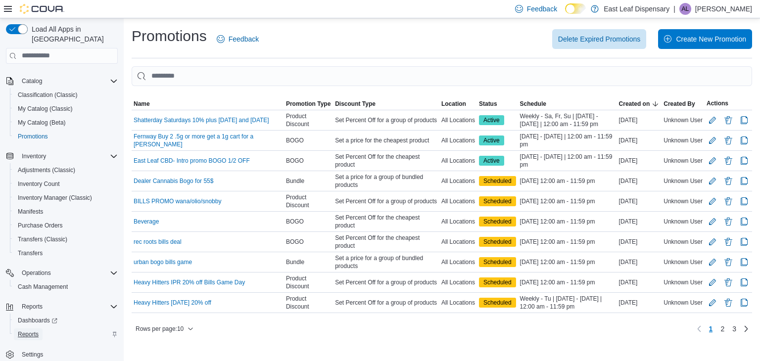
click at [29, 328] on span "Reports" at bounding box center [28, 334] width 21 height 12
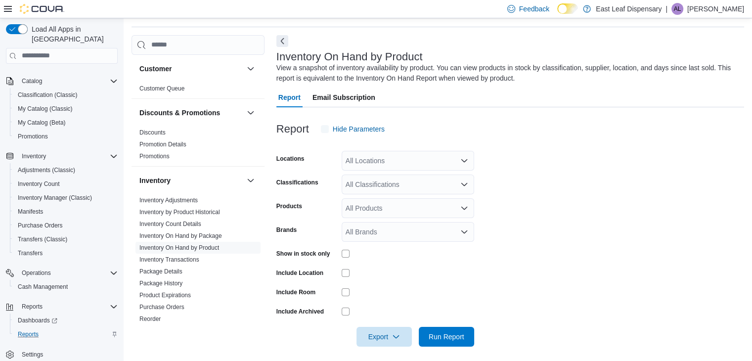
scroll to position [33, 0]
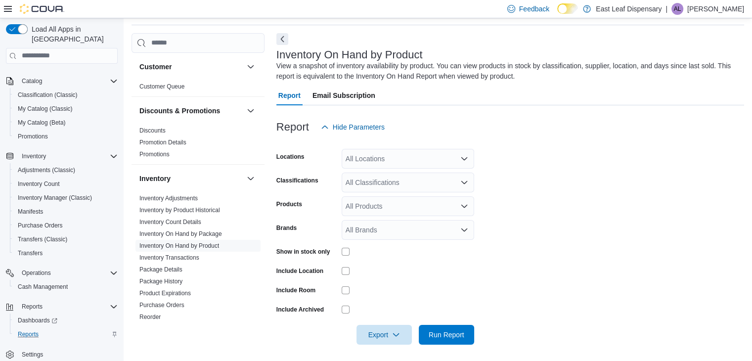
click at [409, 237] on div "All Brands" at bounding box center [408, 230] width 133 height 20
type input "********"
click at [418, 248] on span "Golden Garden" at bounding box center [408, 246] width 121 height 10
click at [591, 248] on form "Locations All Locations Classifications All Classifications Products All Produc…" at bounding box center [510, 241] width 468 height 208
click at [445, 329] on span "Run Report" at bounding box center [447, 334] width 44 height 20
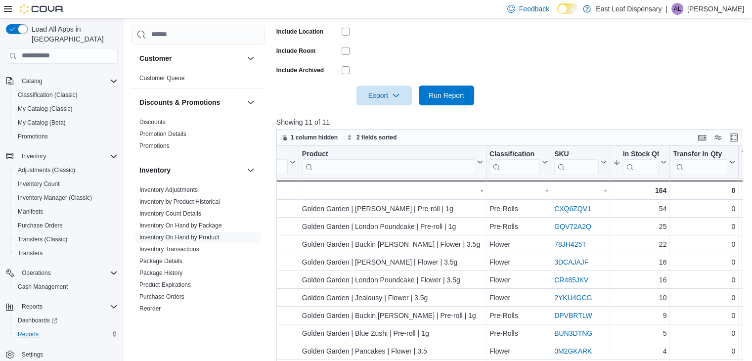
scroll to position [337, 0]
